Goal: Task Accomplishment & Management: Manage account settings

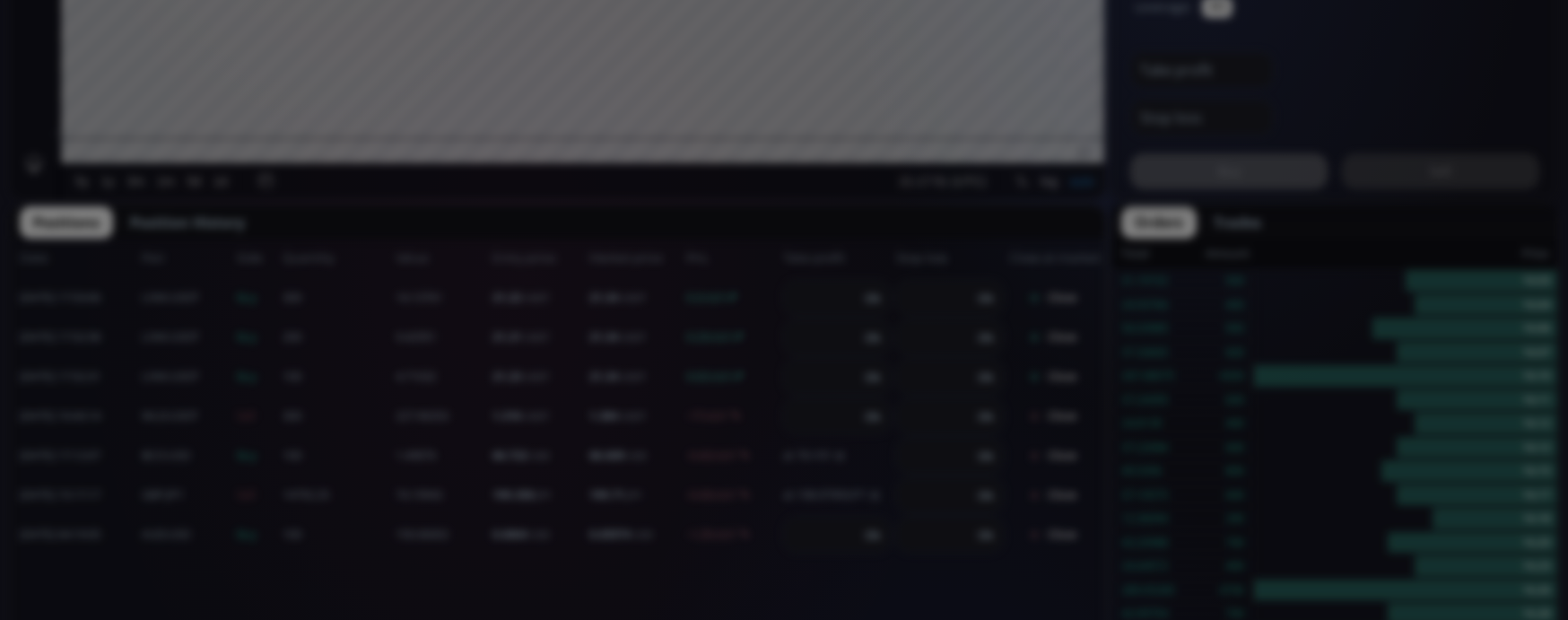
scroll to position [180, 0]
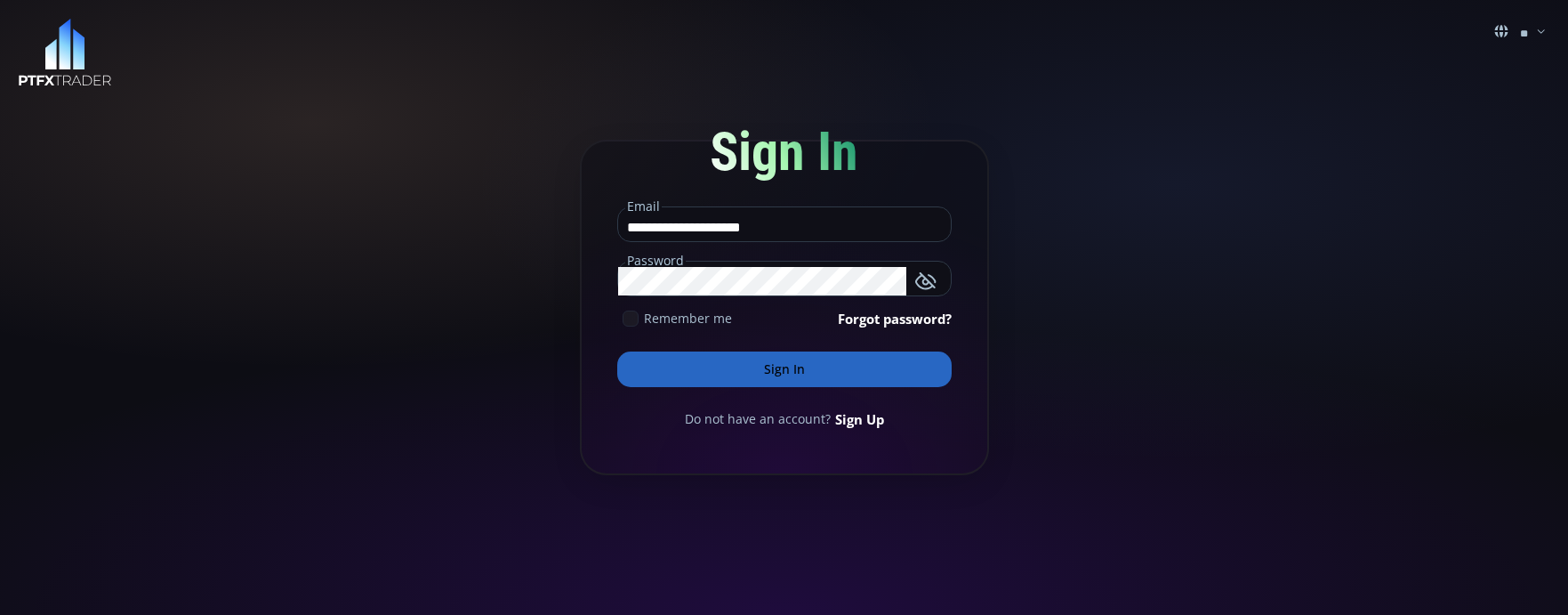
click at [804, 368] on button "Sign In" at bounding box center [784, 369] width 334 height 35
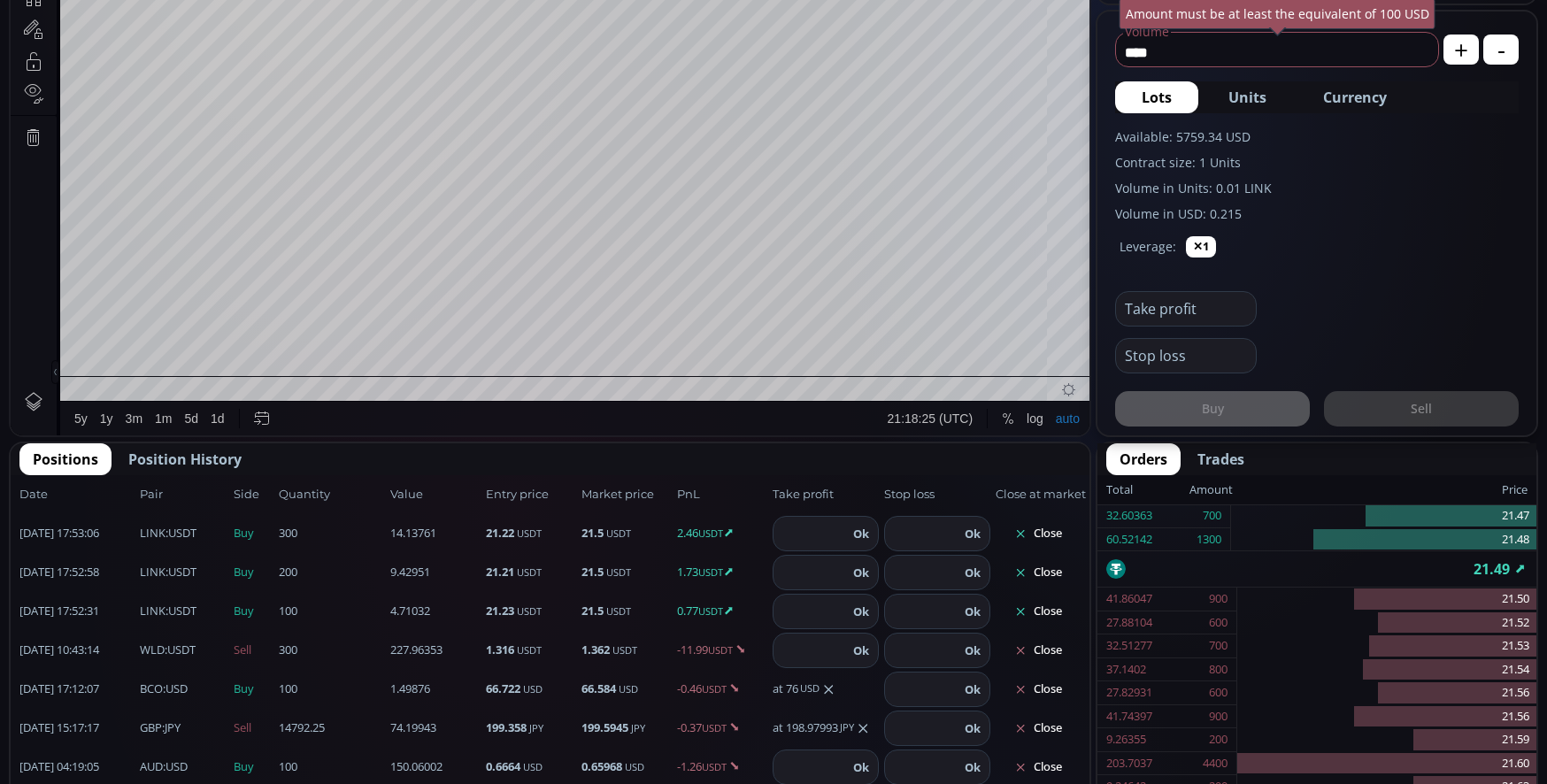
scroll to position [747, 0]
